Goal: Task Accomplishment & Management: Use online tool/utility

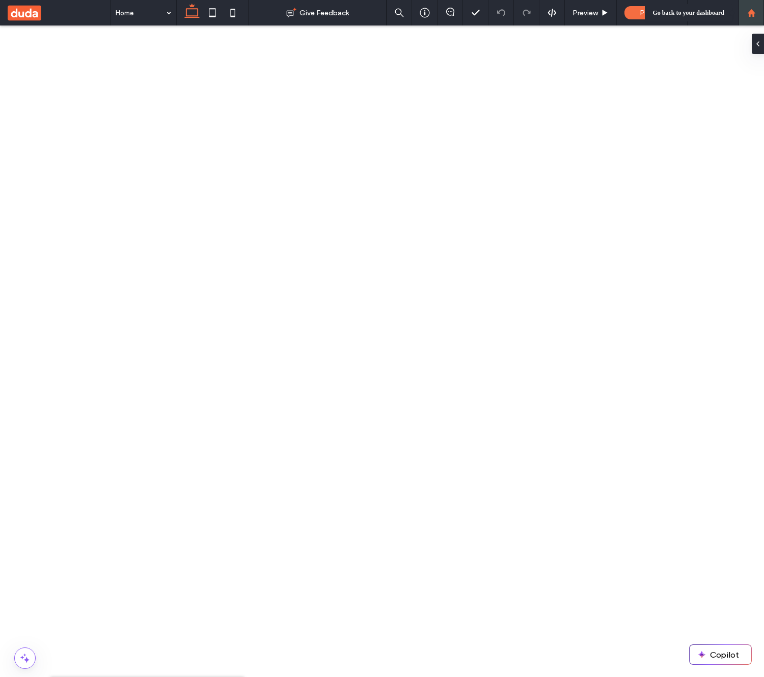
click at [759, 20] on div at bounding box center [751, 12] width 25 height 25
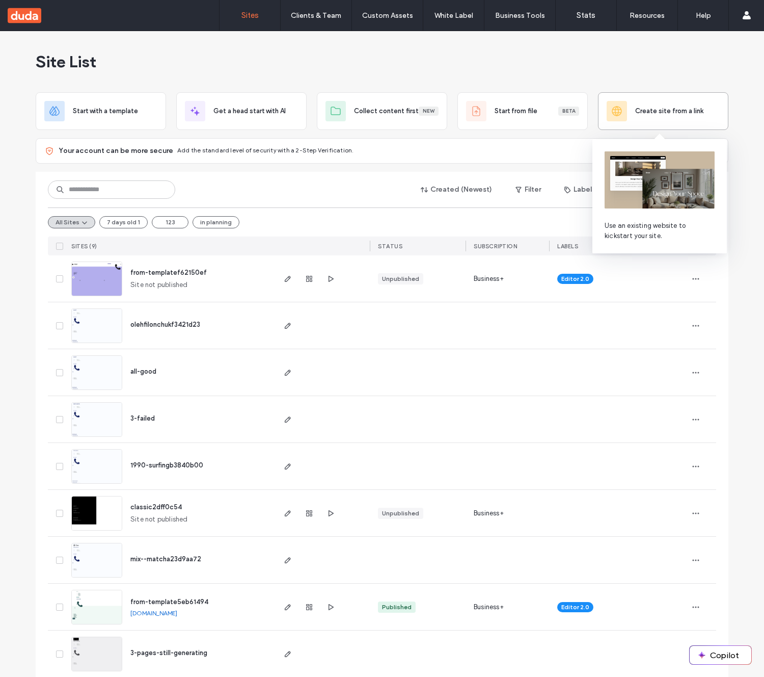
click at [648, 108] on span "Create site from a link" at bounding box center [669, 111] width 68 height 10
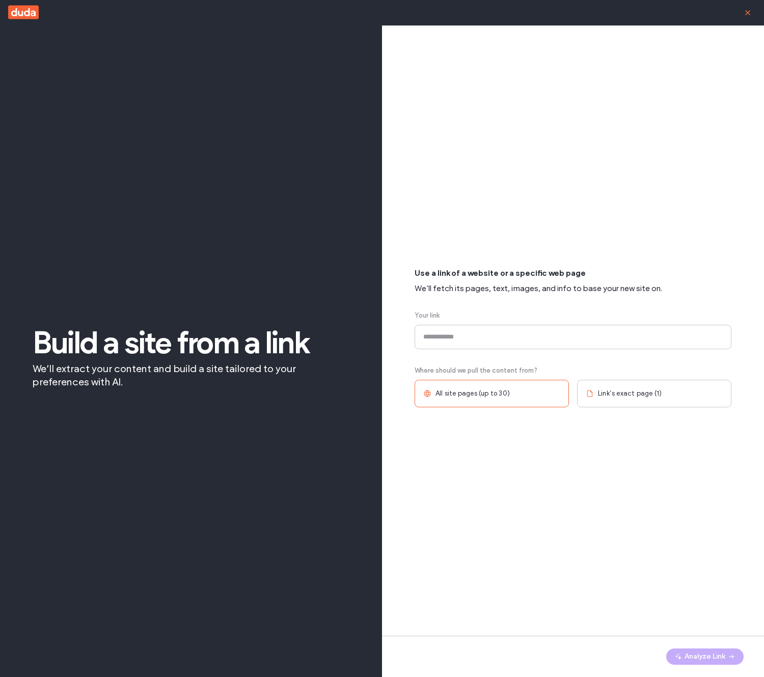
click at [751, 13] on icon "button" at bounding box center [748, 13] width 8 height 8
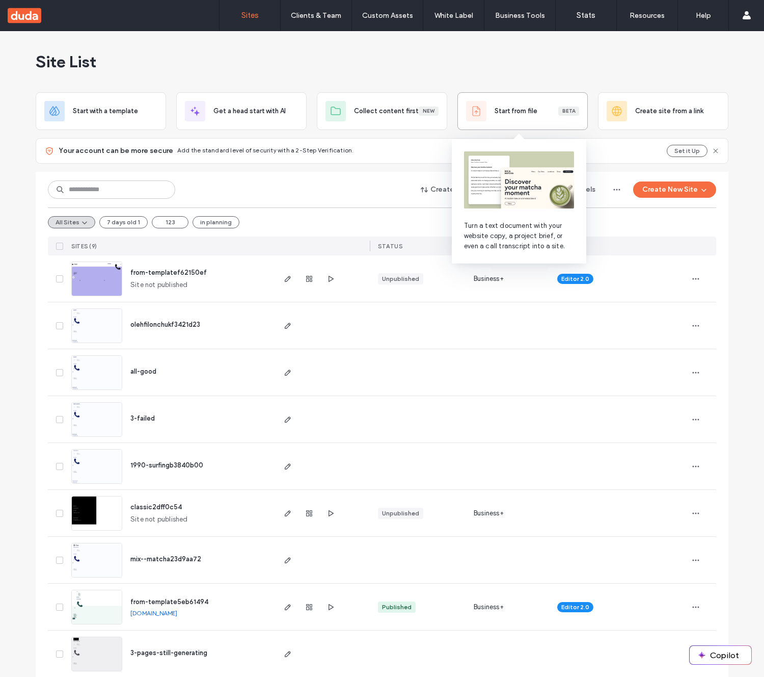
click at [510, 113] on span "Start from file" at bounding box center [516, 111] width 43 height 10
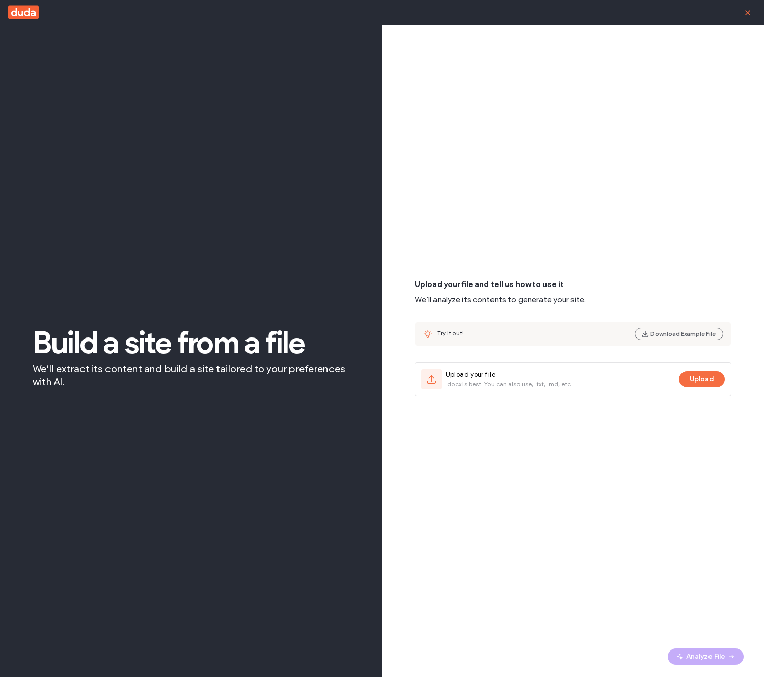
click at [748, 18] on span "button" at bounding box center [748, 13] width 16 height 16
